Goal: Check status

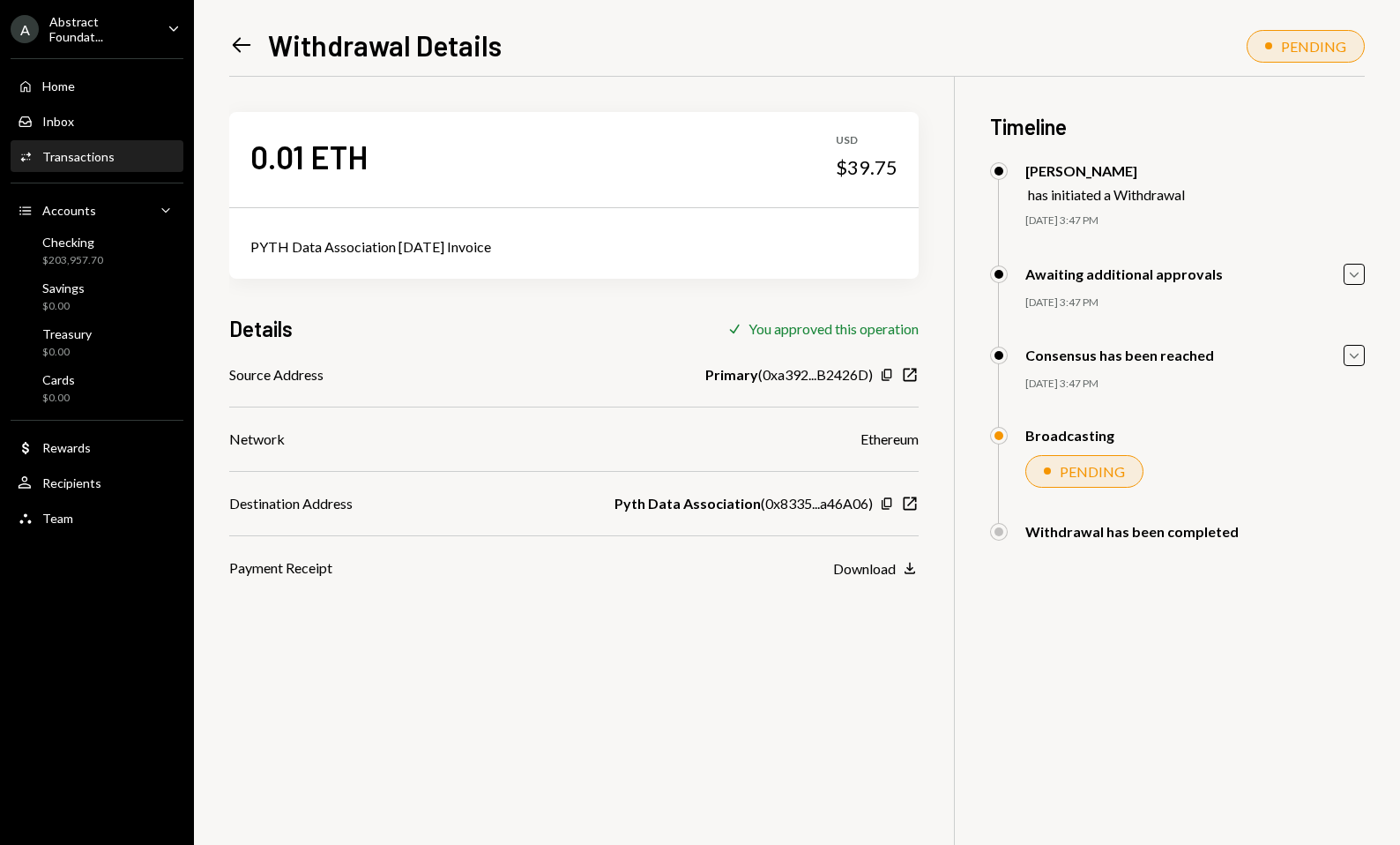
click at [636, 598] on div "0.01 ETH USD $39.75 PYTH Data Association October 15 2025 Invoice Details Check…" at bounding box center [797, 500] width 1135 height 845
drag, startPoint x: 716, startPoint y: 699, endPoint x: 675, endPoint y: 391, distance: 310.7
click at [715, 699] on div "0.01 ETH USD $39.75 PYTH Data Association October 15 2025 Invoice Details Check…" at bounding box center [797, 500] width 1135 height 845
click at [1237, 700] on div "0.01 ETH USD $39.75 PYTH Data Association October 15 2025 Invoice Details Check…" at bounding box center [797, 500] width 1135 height 845
click at [767, 732] on div "0.01 ETH USD $39.75 PYTH Data Association October 15 2025 Invoice Details Check…" at bounding box center [797, 500] width 1135 height 845
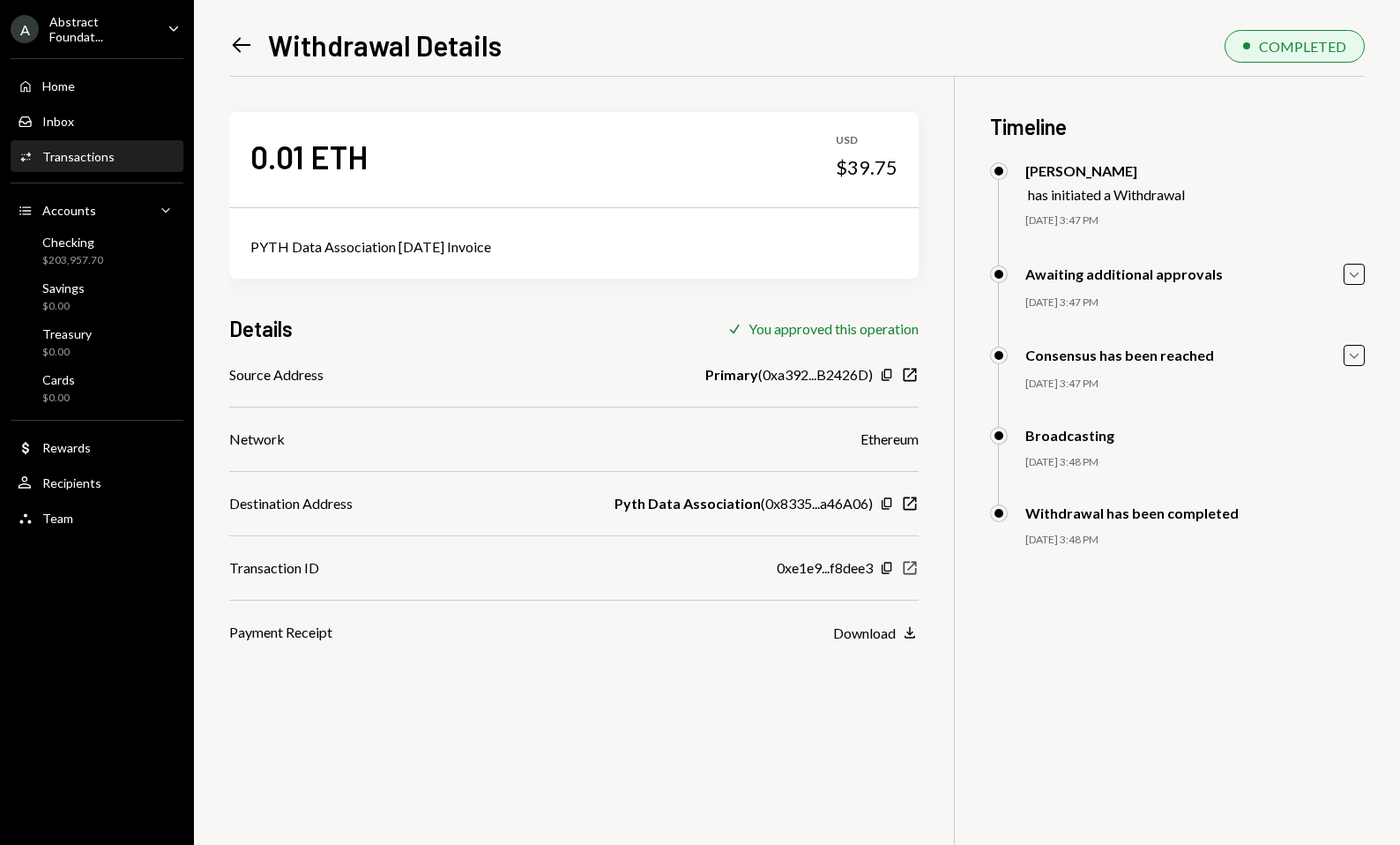
click at [908, 569] on icon "New Window" at bounding box center [910, 567] width 18 height 18
